Goal: Transaction & Acquisition: Register for event/course

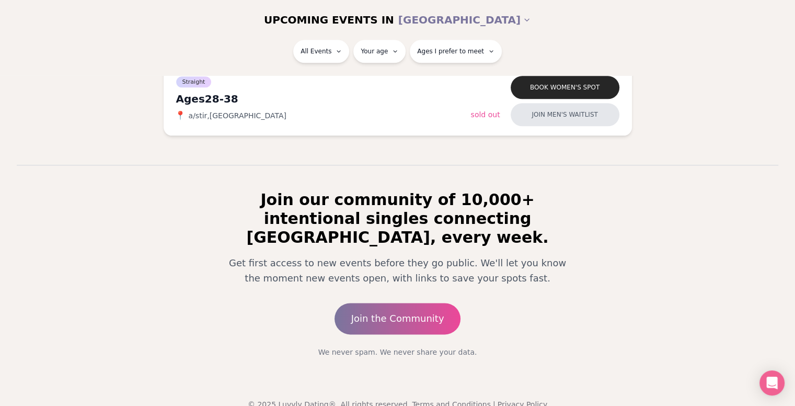
scroll to position [1284, 0]
click at [375, 303] on link "Join the Community" at bounding box center [397, 318] width 126 height 31
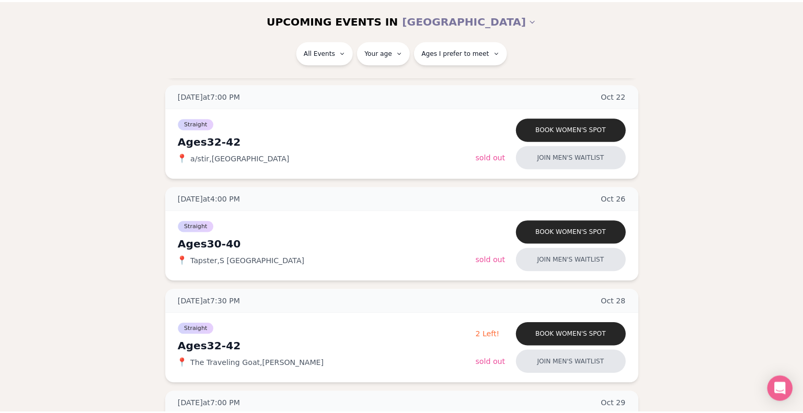
scroll to position [943, 0]
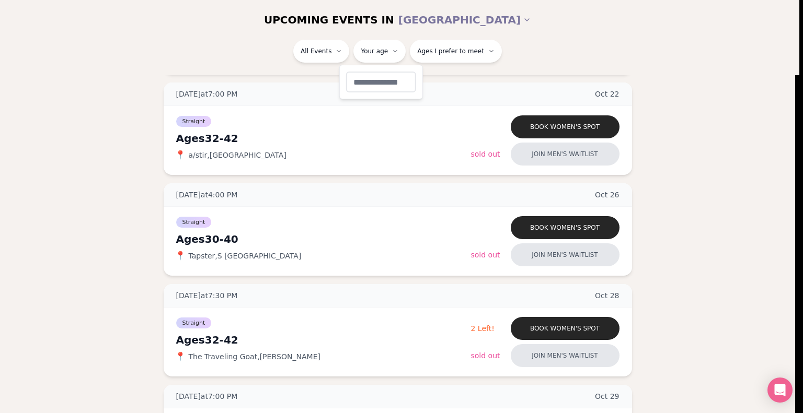
type input "**"
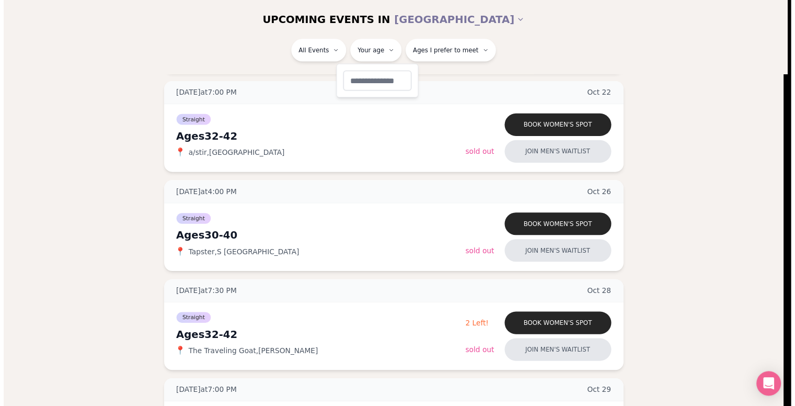
scroll to position [114, 0]
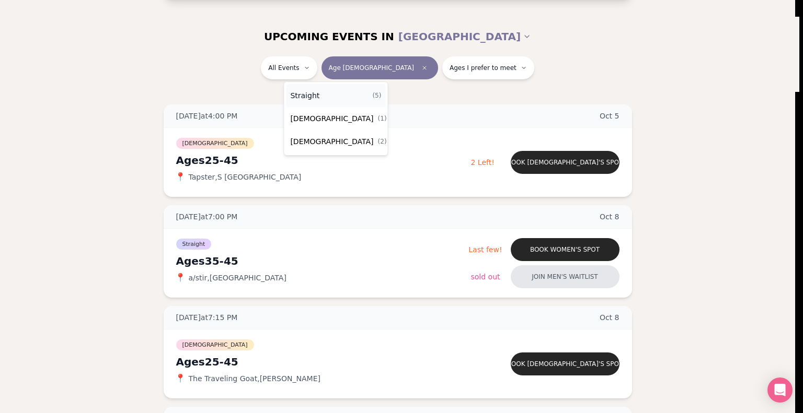
click at [324, 96] on div "Straight ( 5 )" at bounding box center [335, 95] width 99 height 23
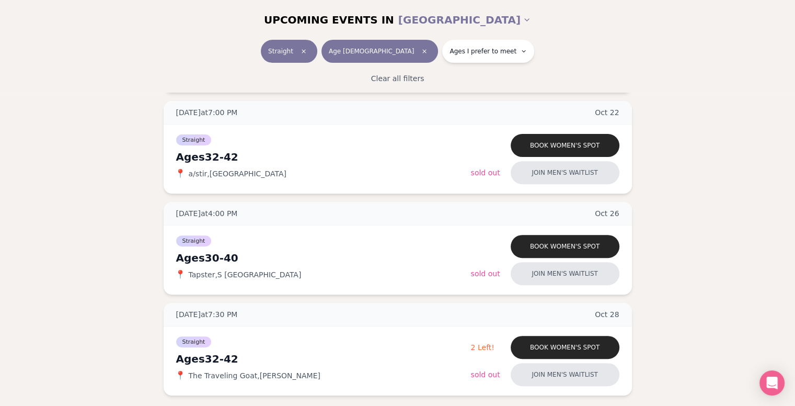
scroll to position [335, 0]
click at [594, 143] on button "Book women's spot" at bounding box center [565, 145] width 109 height 23
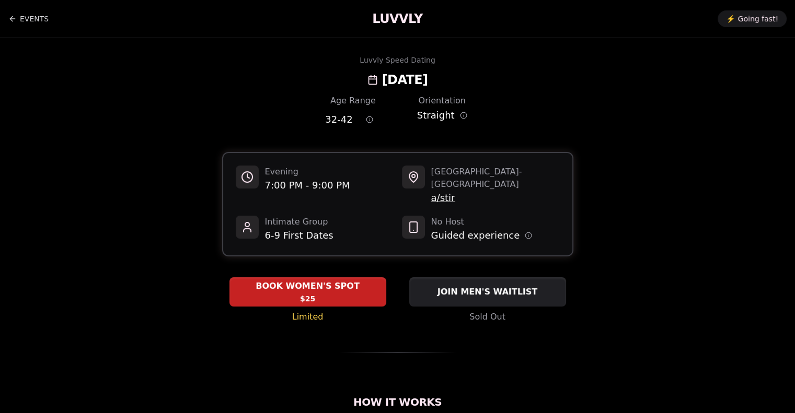
click at [355, 280] on span "BOOK WOMEN'S SPOT" at bounding box center [307, 286] width 108 height 13
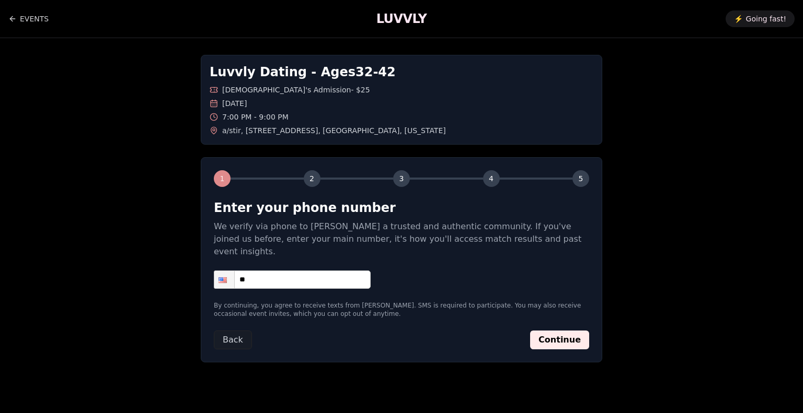
click at [334, 271] on input "**" at bounding box center [292, 280] width 157 height 18
type input "**********"
click at [546, 331] on button "Continue" at bounding box center [559, 340] width 59 height 19
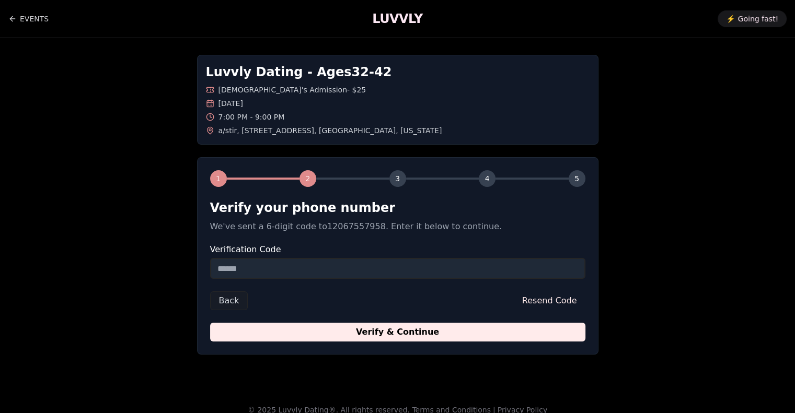
click at [312, 273] on input "Verification Code" at bounding box center [397, 268] width 375 height 21
type input "******"
click at [369, 332] on button "Verify & Continue" at bounding box center [397, 332] width 375 height 19
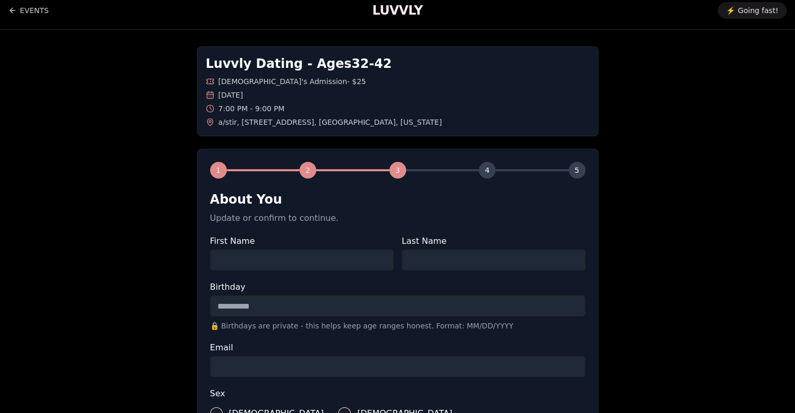
scroll to position [7, 0]
click at [337, 253] on input "First Name" at bounding box center [301, 261] width 183 height 21
type input "******"
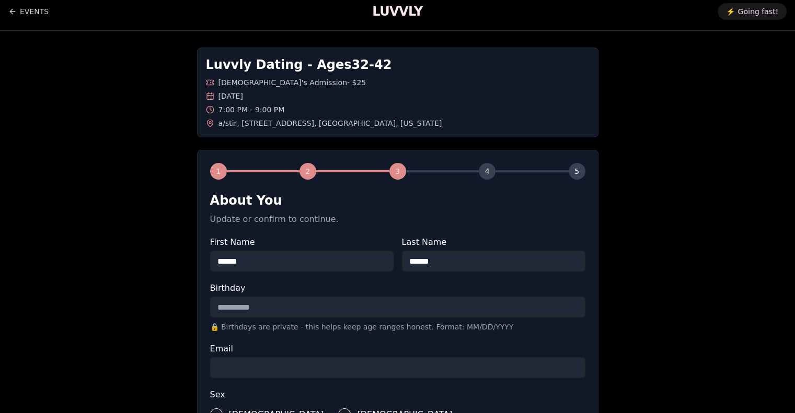
click at [311, 309] on input "Birthday" at bounding box center [397, 307] width 375 height 21
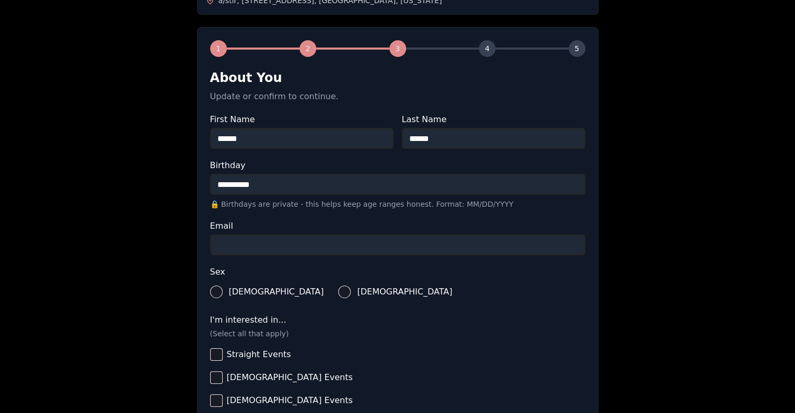
scroll to position [132, 0]
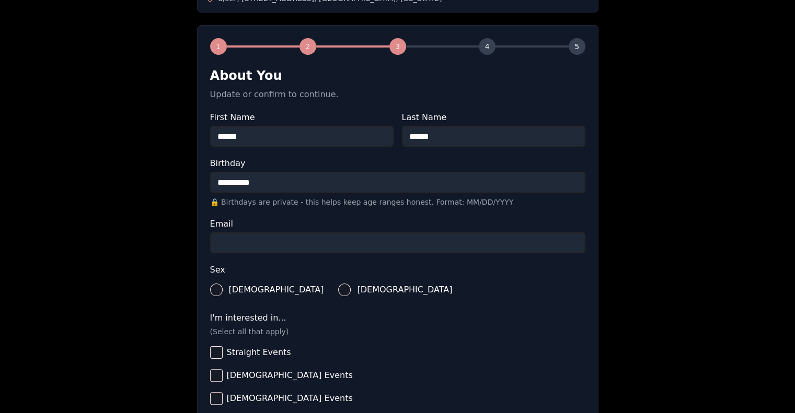
type input "**********"
click at [297, 240] on input "Email" at bounding box center [397, 243] width 375 height 21
type input "**********"
click at [338, 284] on button "[DEMOGRAPHIC_DATA]" at bounding box center [344, 290] width 13 height 13
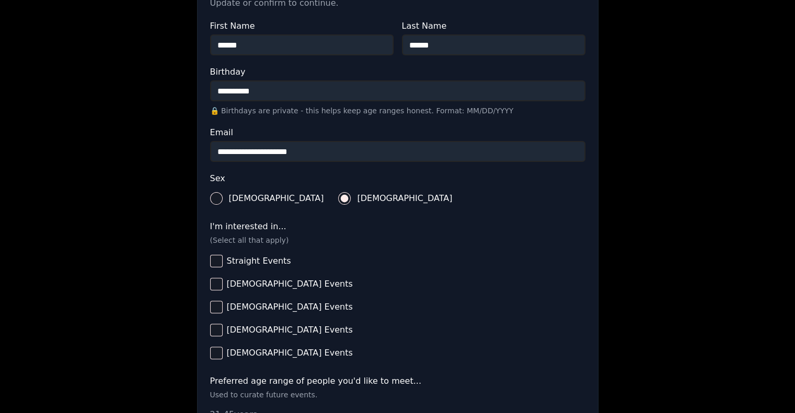
scroll to position [224, 0]
click at [215, 260] on button "Straight Events" at bounding box center [216, 260] width 13 height 13
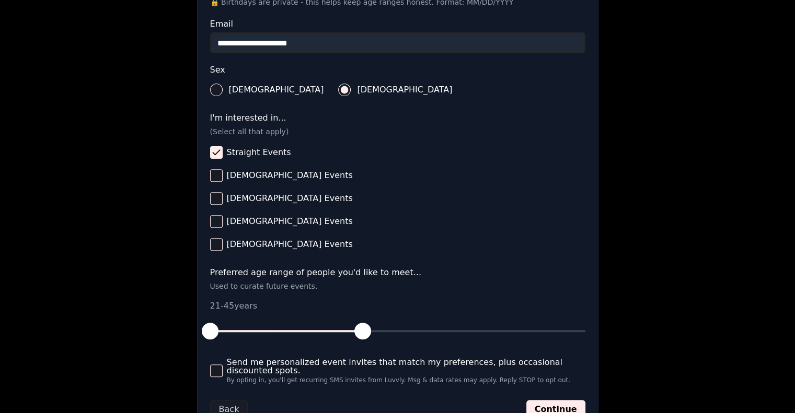
scroll to position [338, 0]
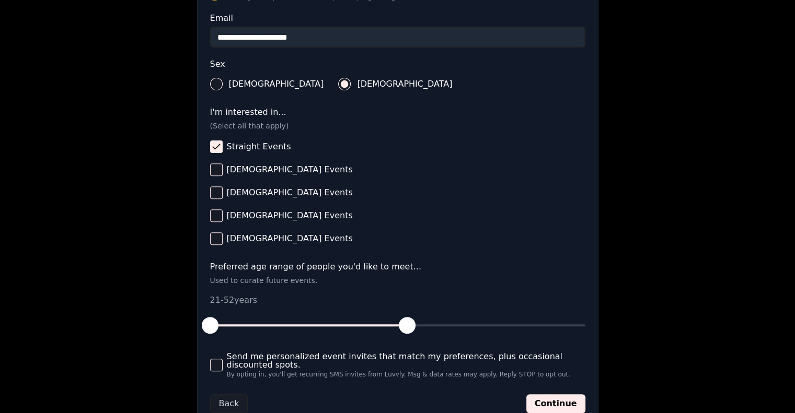
drag, startPoint x: 362, startPoint y: 323, endPoint x: 408, endPoint y: 328, distance: 46.7
click at [408, 328] on span "button" at bounding box center [407, 325] width 17 height 17
drag, startPoint x: 214, startPoint y: 325, endPoint x: 282, endPoint y: 322, distance: 68.0
click at [282, 322] on span "button" at bounding box center [279, 325] width 17 height 17
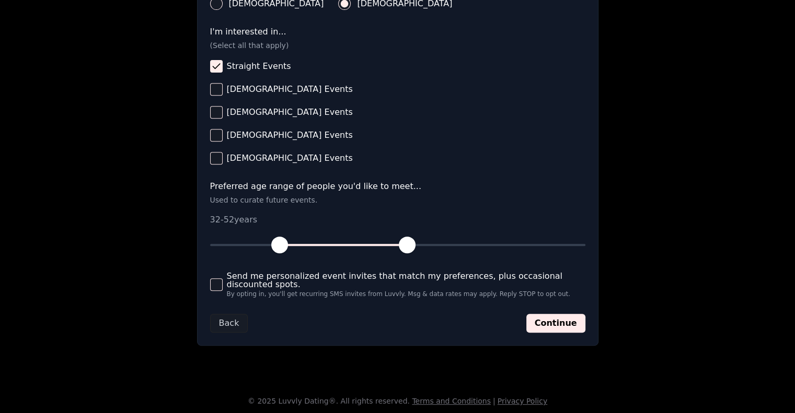
scroll to position [420, 0]
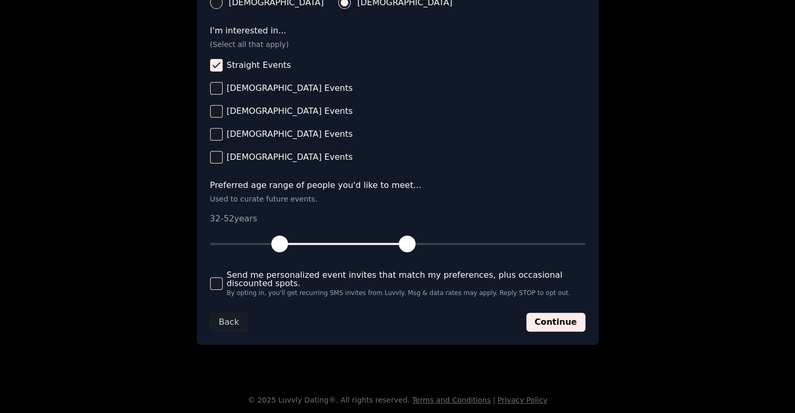
click at [212, 286] on button "Send me personalized event invites that match my preferences, plus occasional d…" at bounding box center [216, 283] width 13 height 13
click at [558, 328] on button "Continue" at bounding box center [555, 322] width 59 height 19
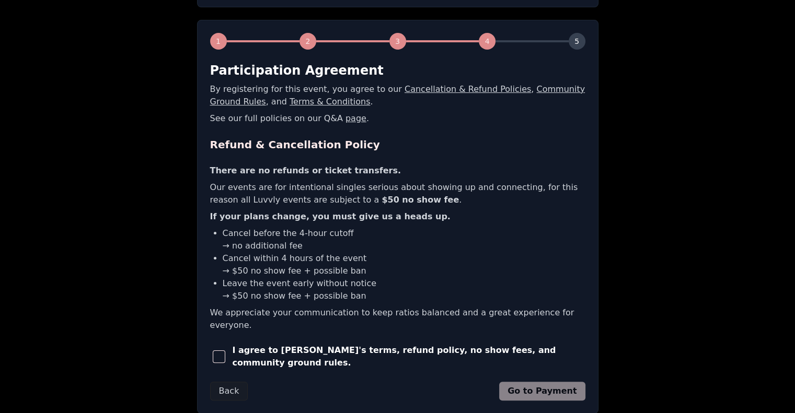
scroll to position [138, 0]
click at [220, 350] on span "button" at bounding box center [219, 356] width 13 height 13
click at [528, 381] on button "Go to Payment" at bounding box center [542, 390] width 86 height 19
